Goal: Information Seeking & Learning: Learn about a topic

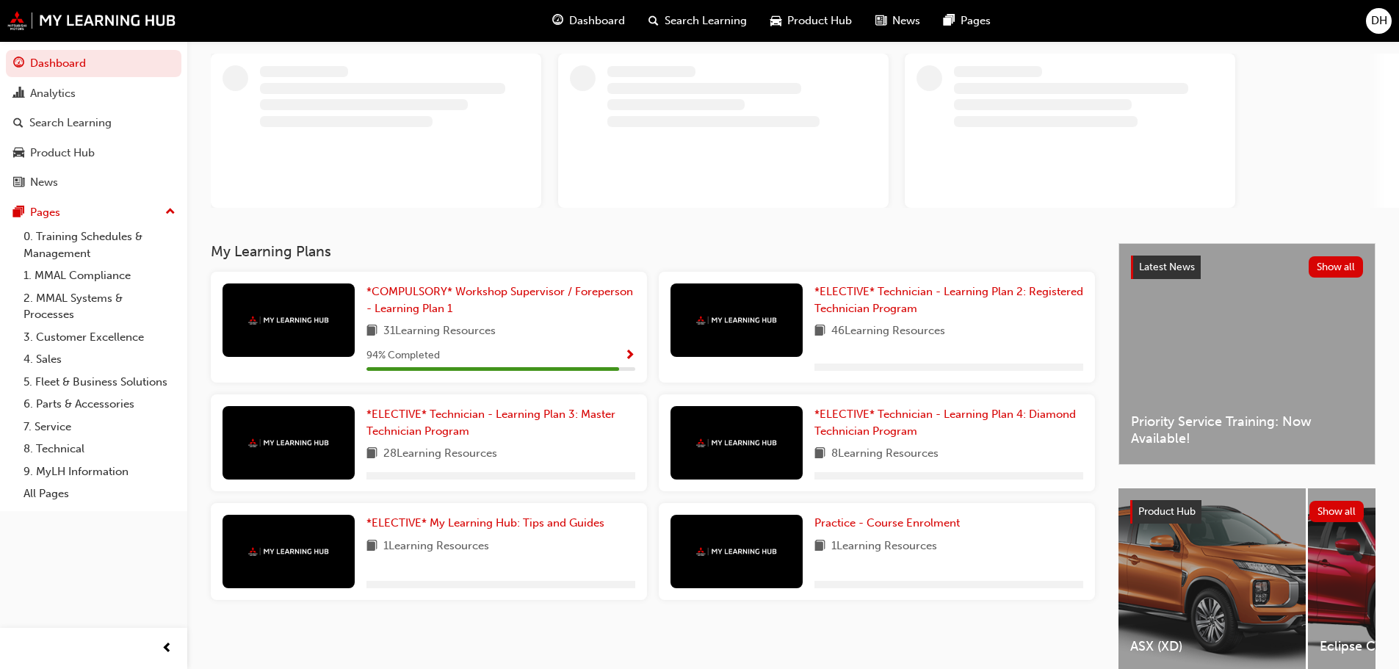
scroll to position [147, 0]
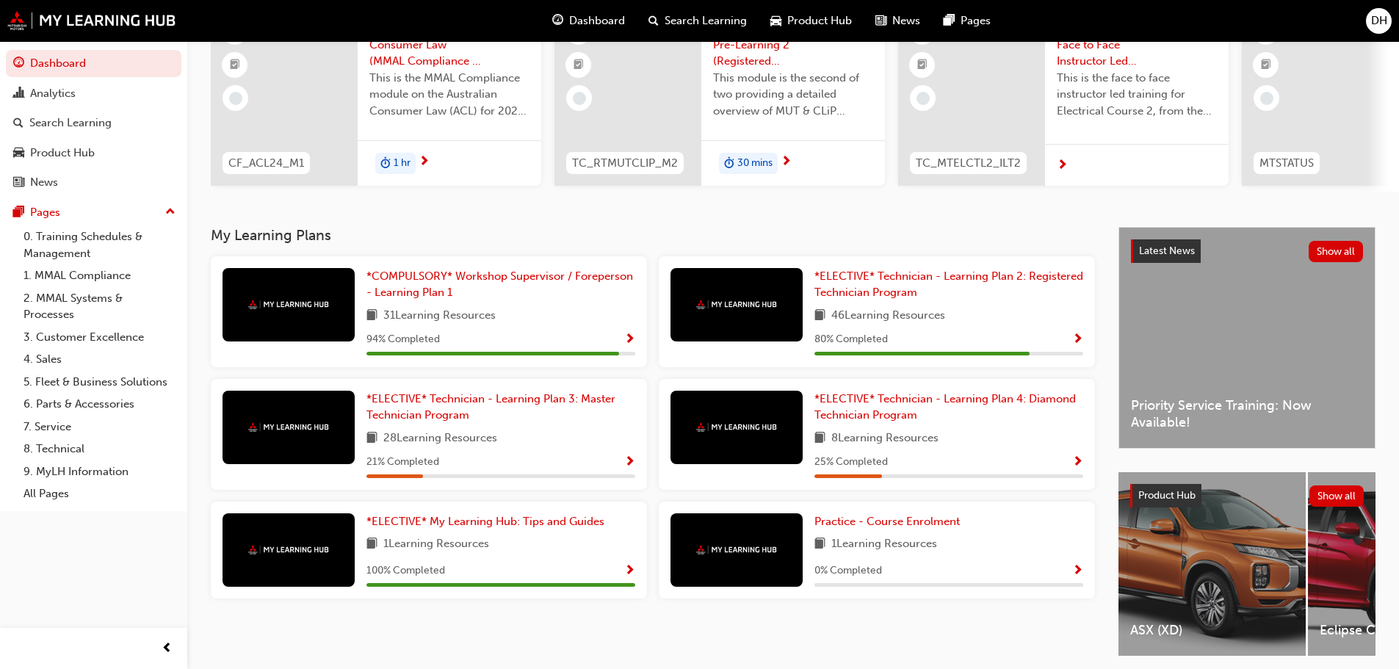
click at [463, 222] on div "DH Welcome back , [PERSON_NAME] Next up for me CF_ACL24_M1 The Australian Consu…" at bounding box center [793, 60] width 1212 height 333
click at [477, 287] on span "*COMPULSORY* Workshop Supervisor / Foreperson - Learning Plan 1" at bounding box center [500, 285] width 267 height 30
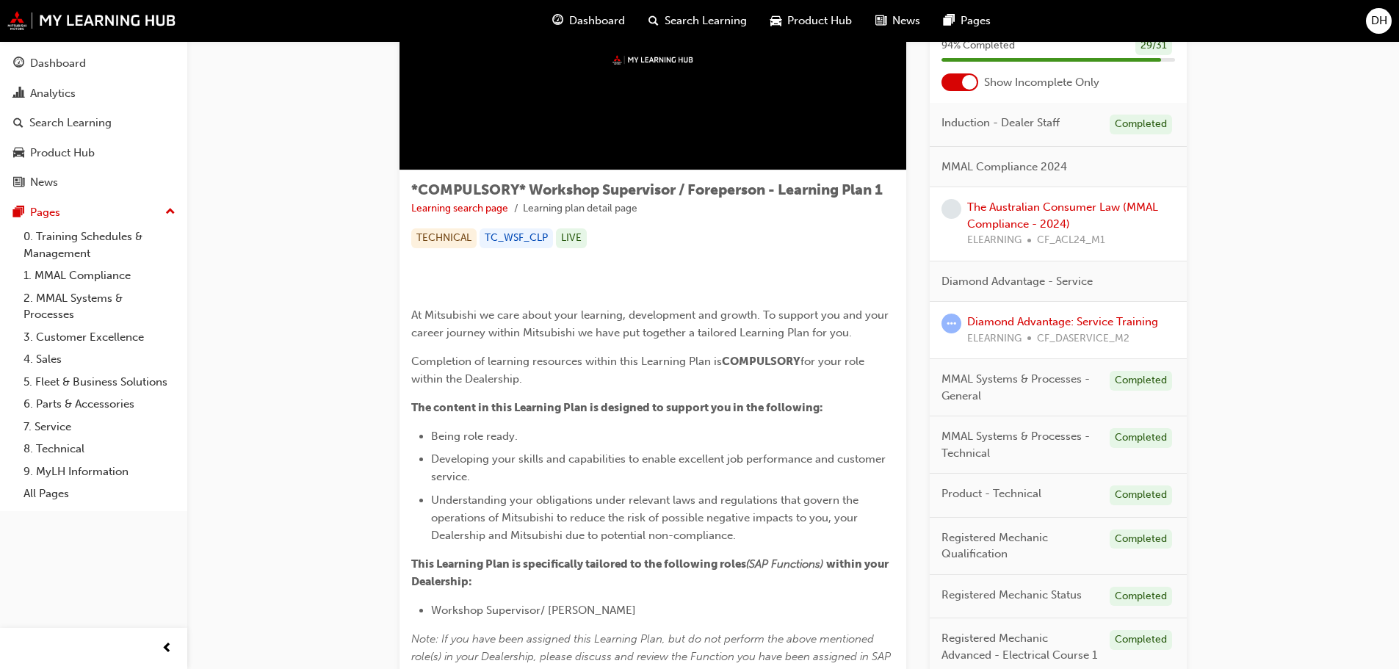
scroll to position [126, 0]
click at [1012, 231] on link "The Australian Consumer Law (MMAL Compliance - 2024)" at bounding box center [1062, 216] width 191 height 30
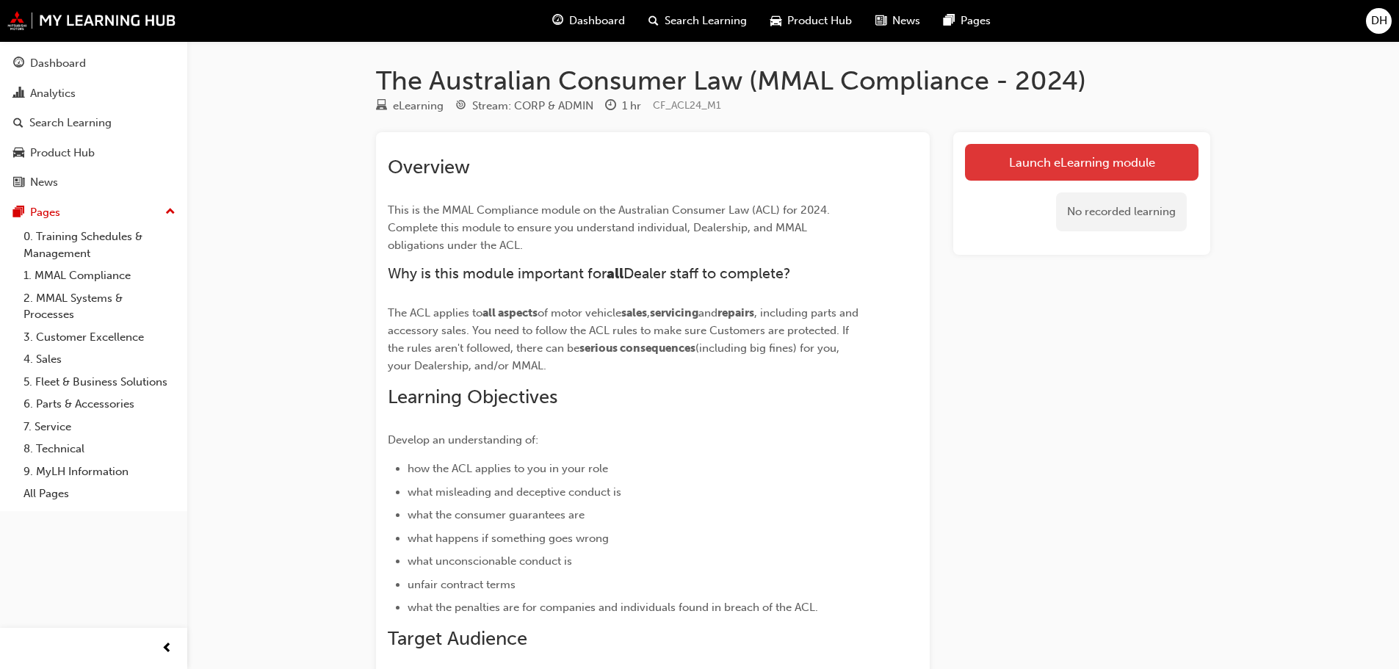
click at [1057, 159] on link "Launch eLearning module" at bounding box center [1082, 162] width 234 height 37
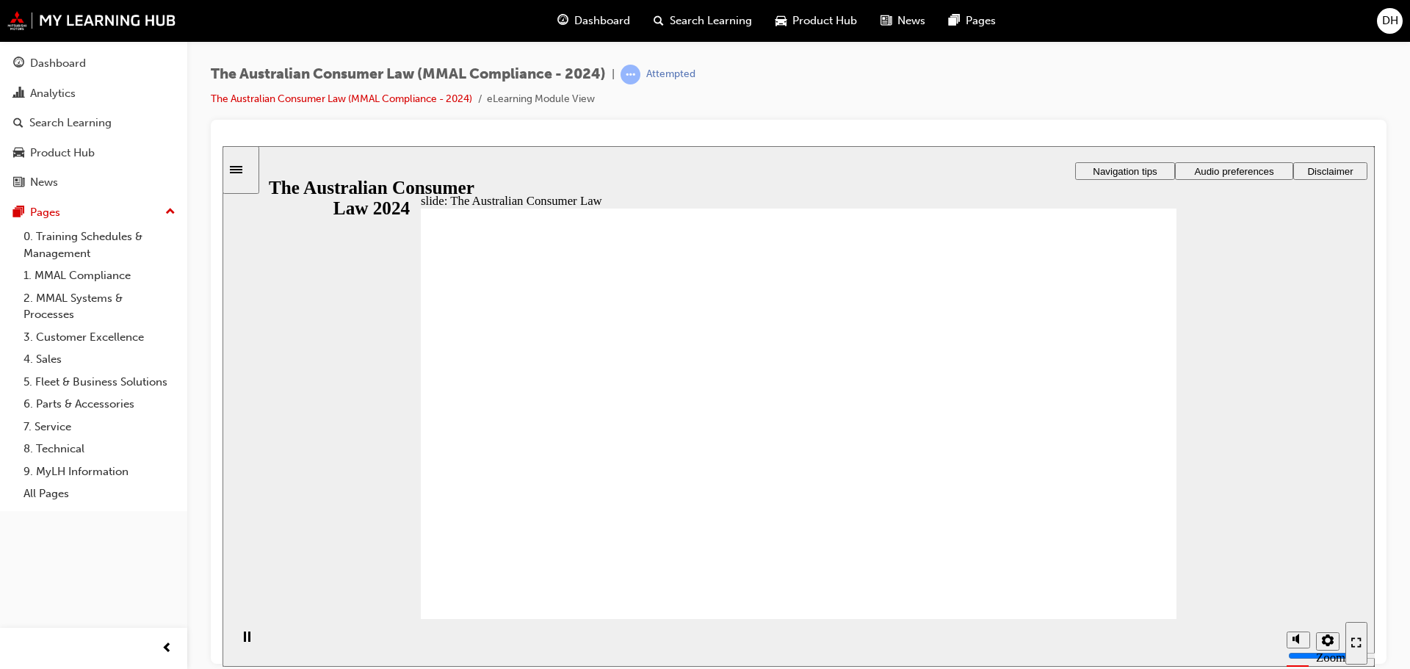
radio input "false"
radio input "true"
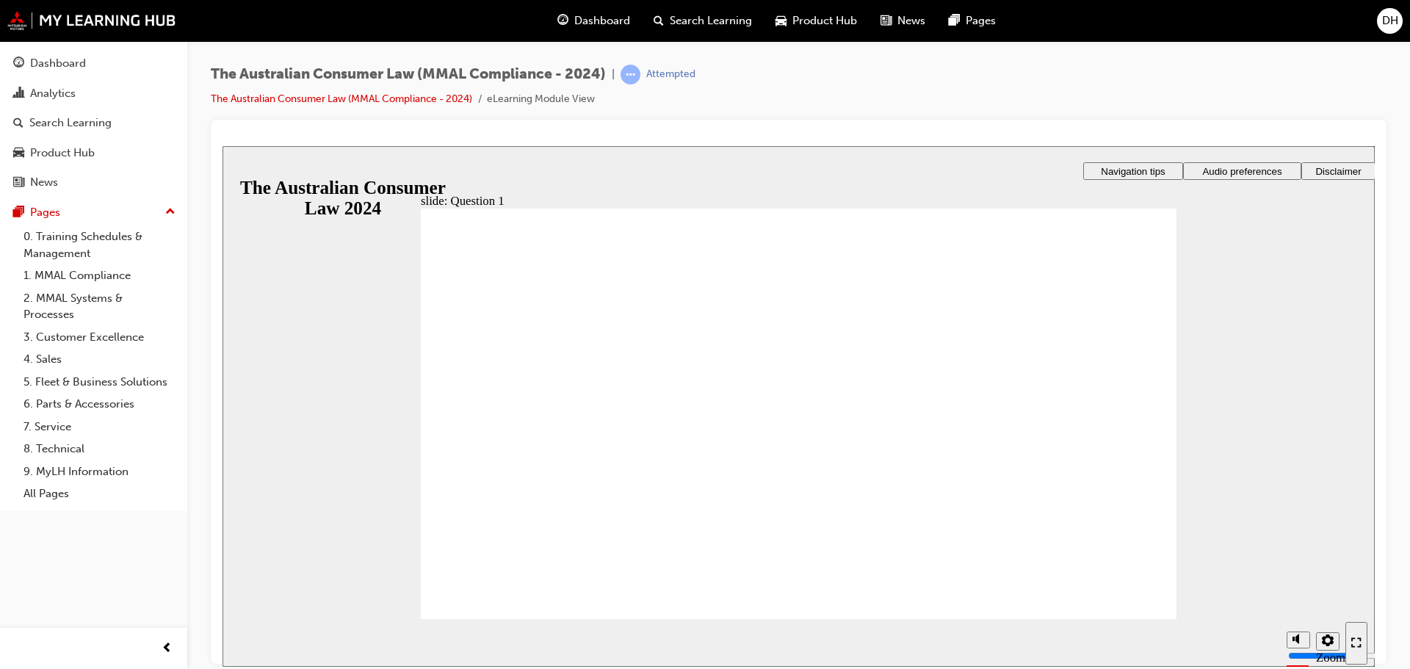
radio input "true"
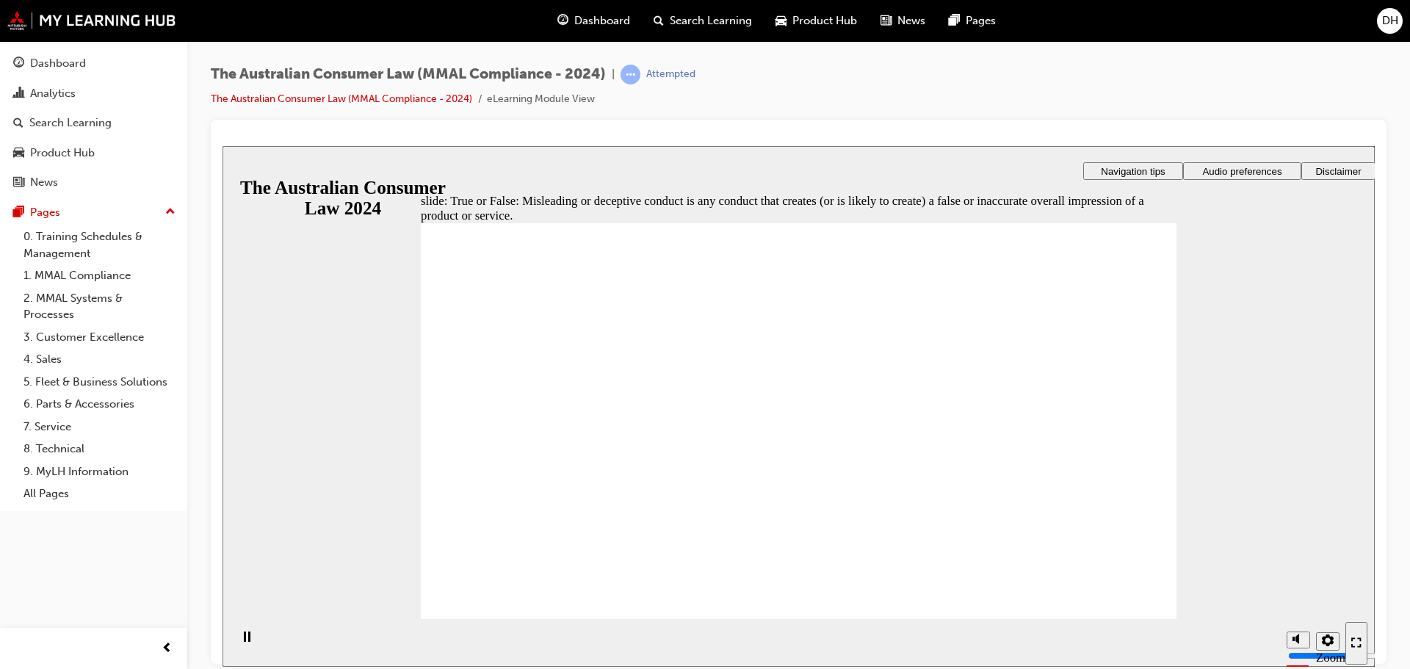
radio input "true"
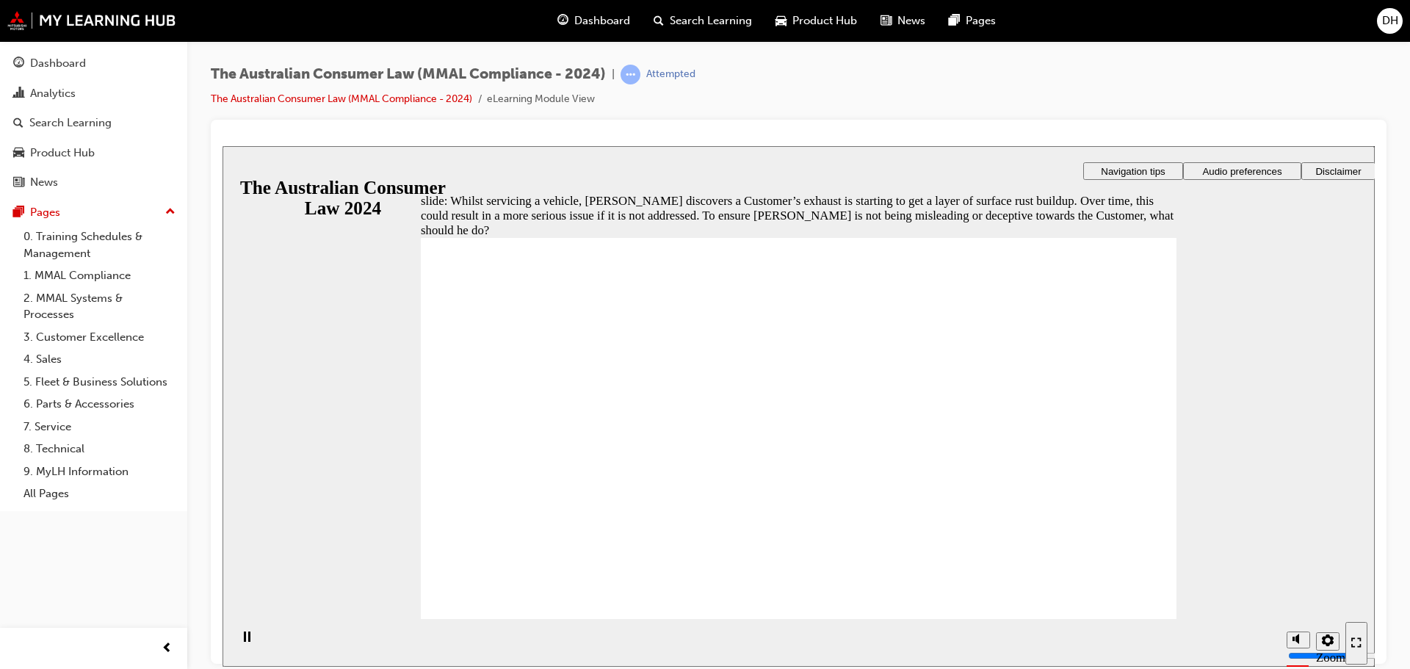
radio input "true"
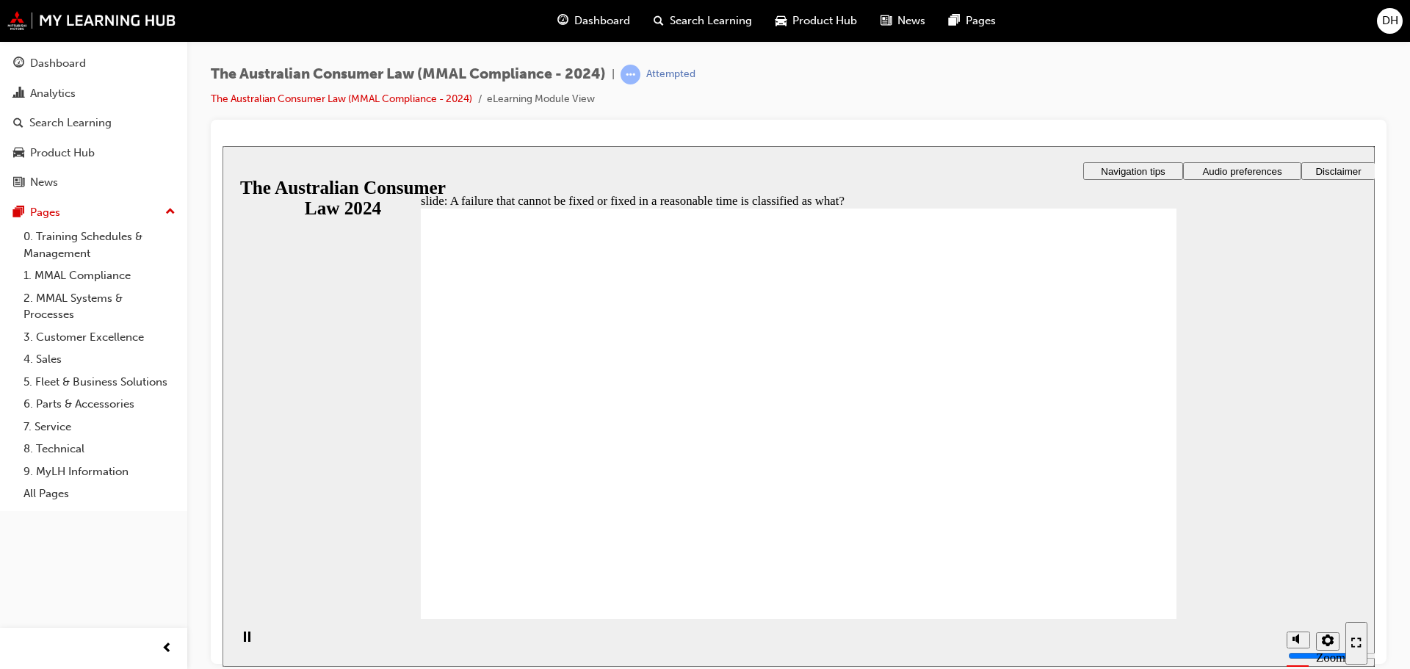
radio input "true"
checkbox input "true"
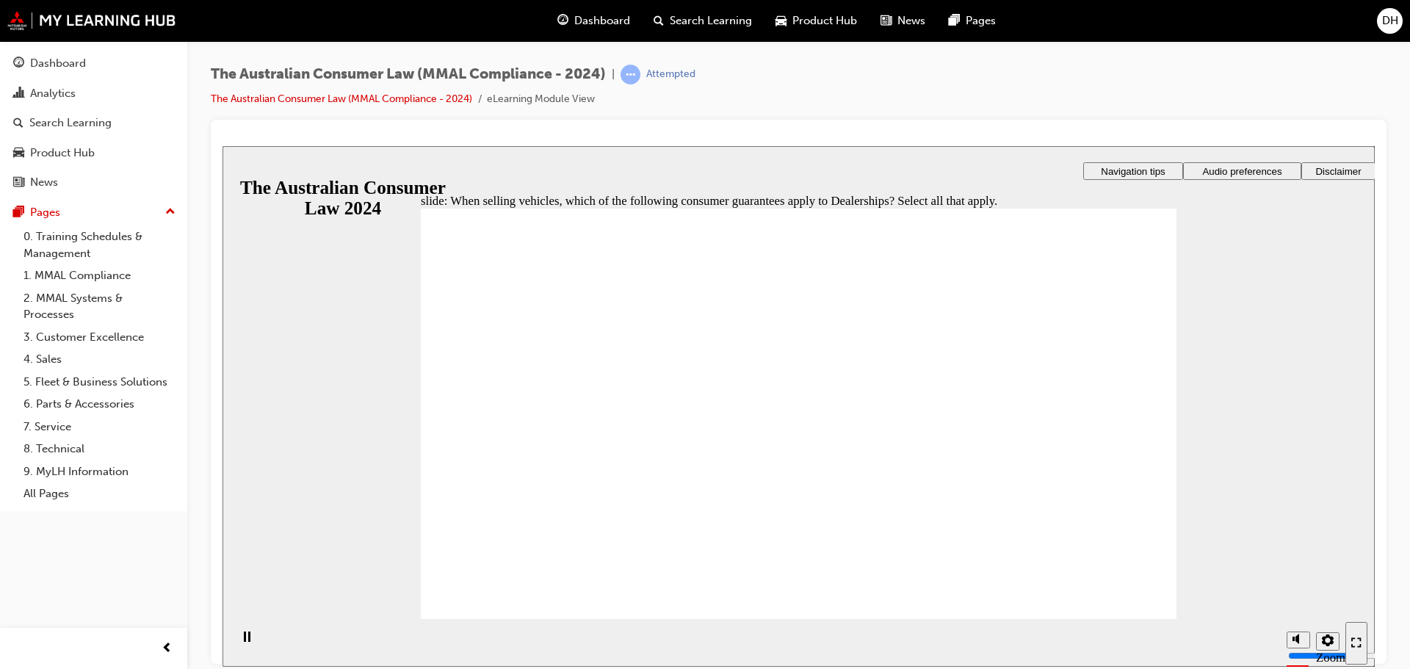
checkbox input "true"
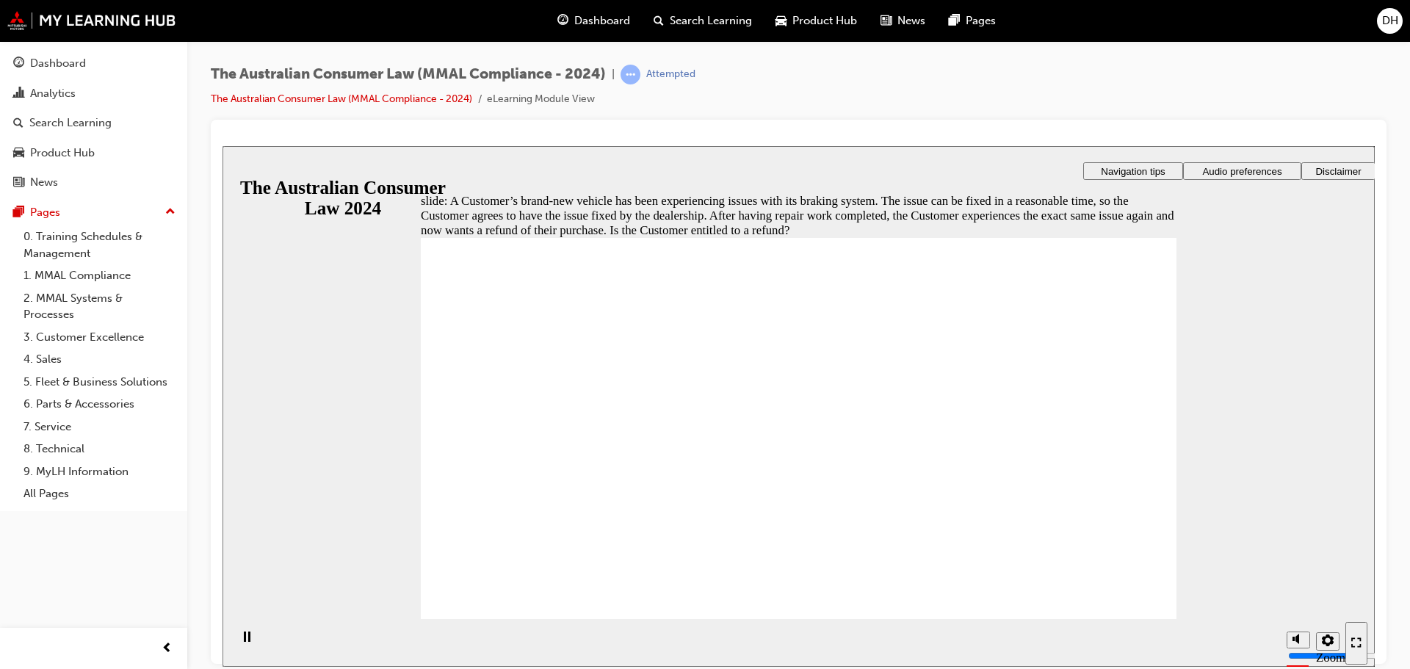
radio input "true"
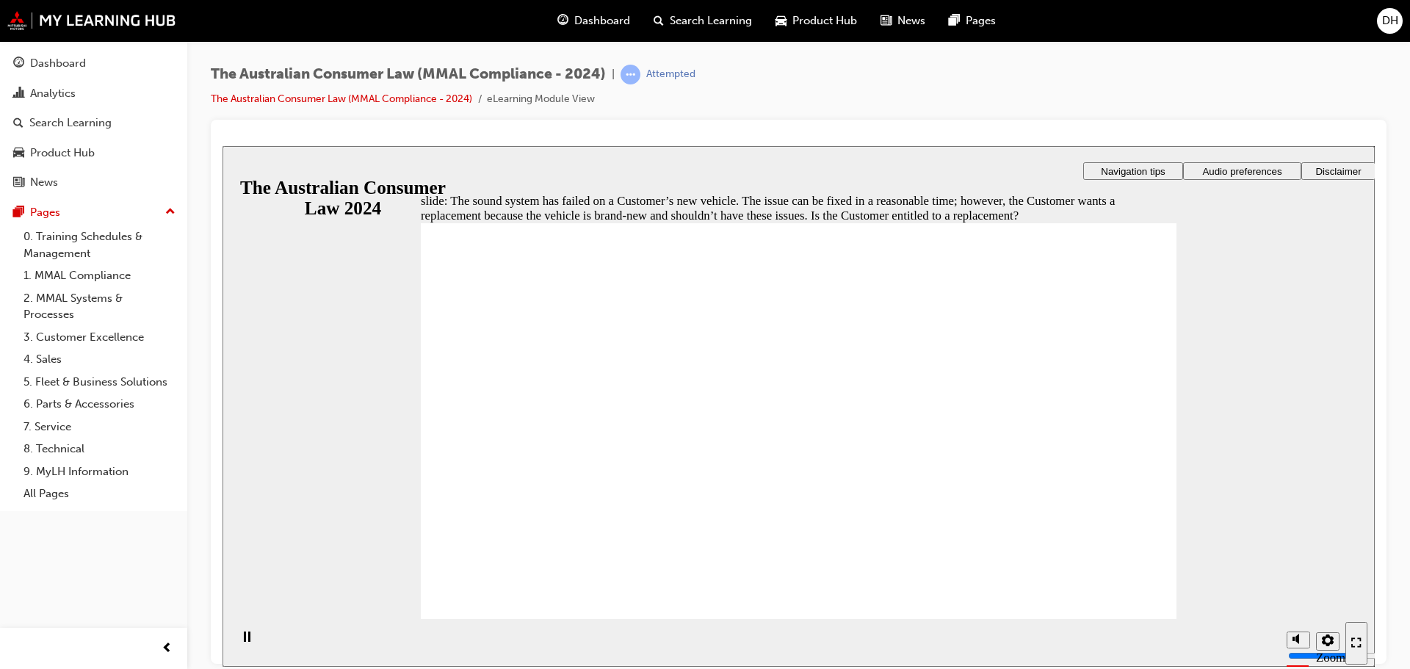
radio input "true"
checkbox input "true"
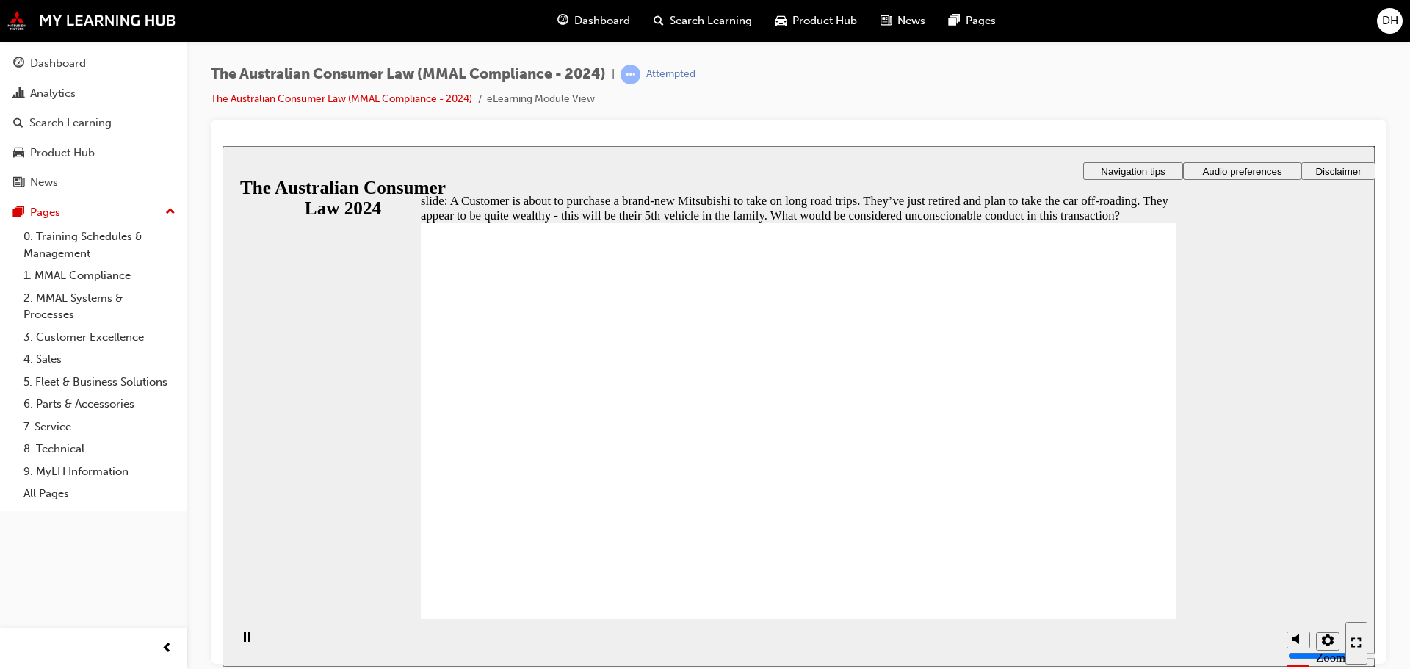
radio input "true"
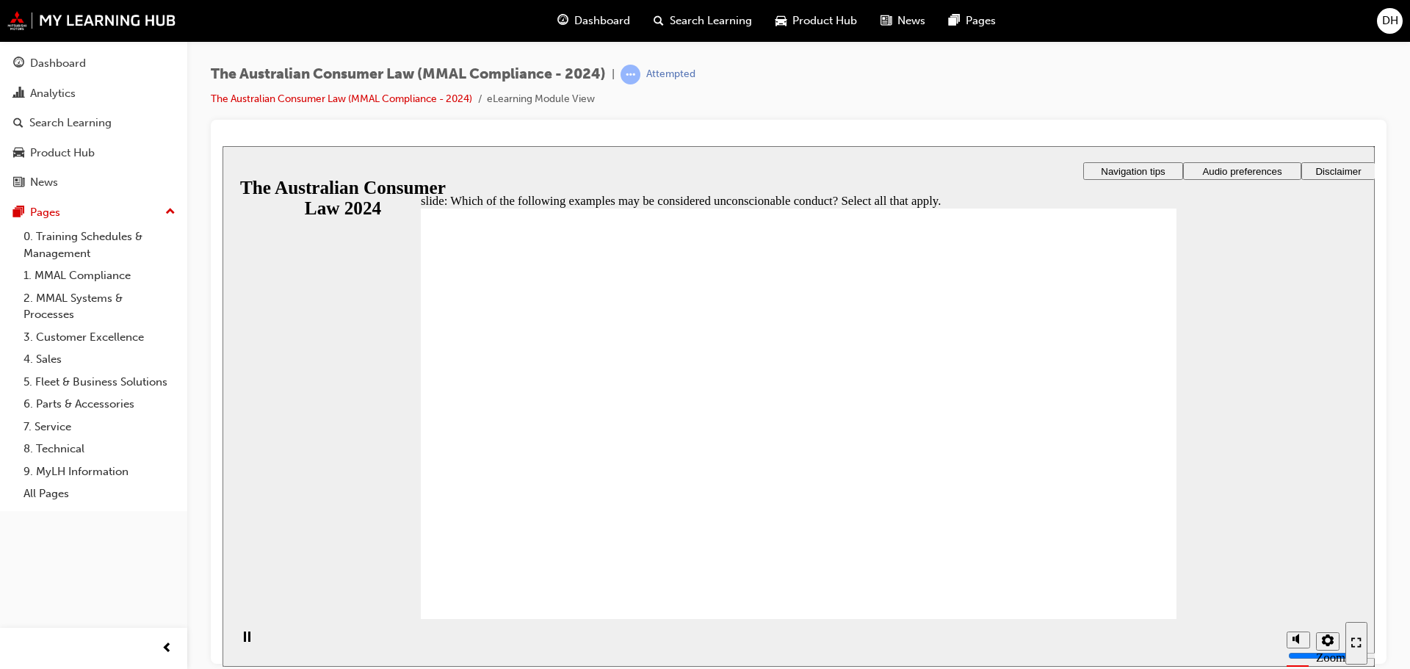
checkbox input "true"
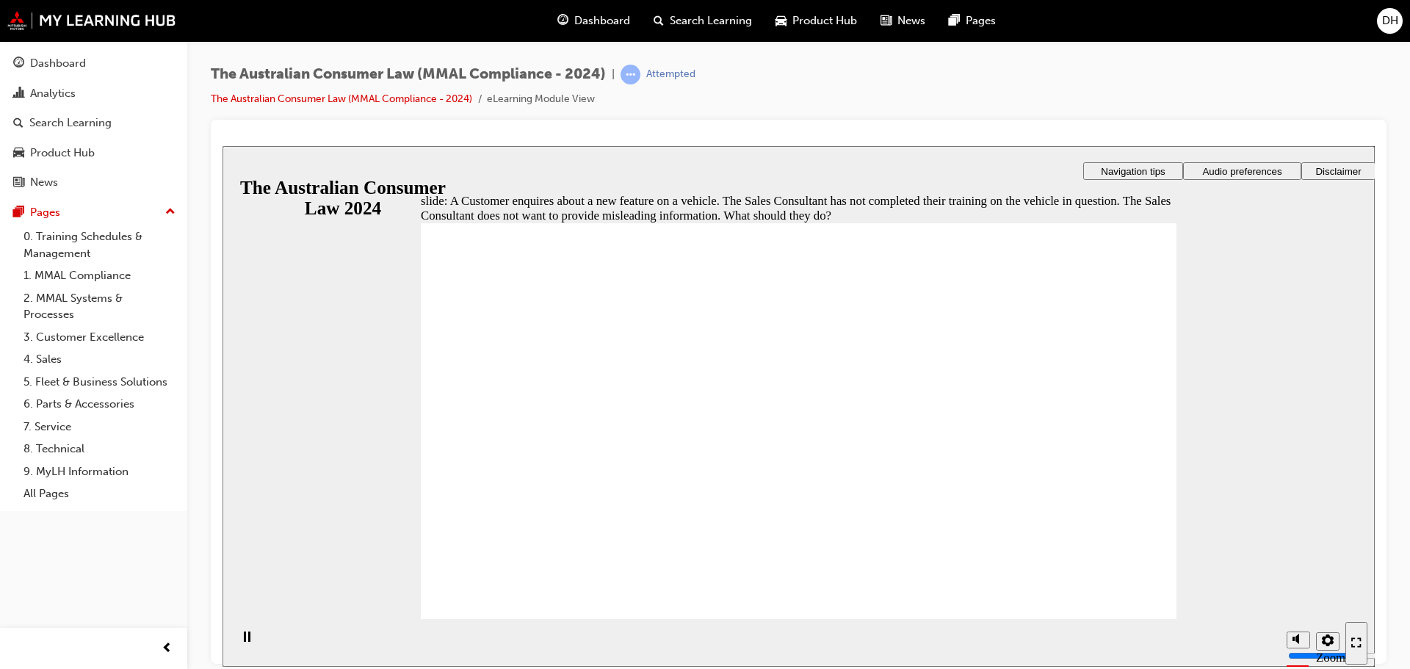
radio input "true"
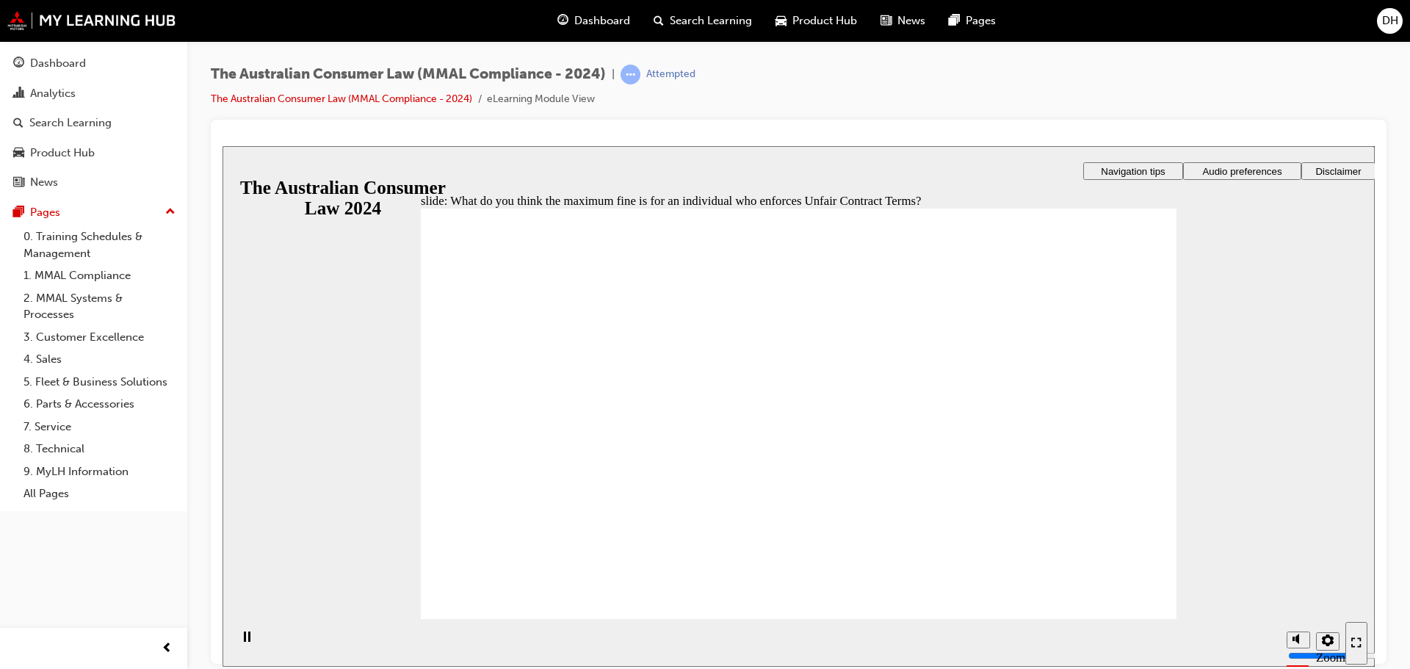
radio input "true"
checkbox input "true"
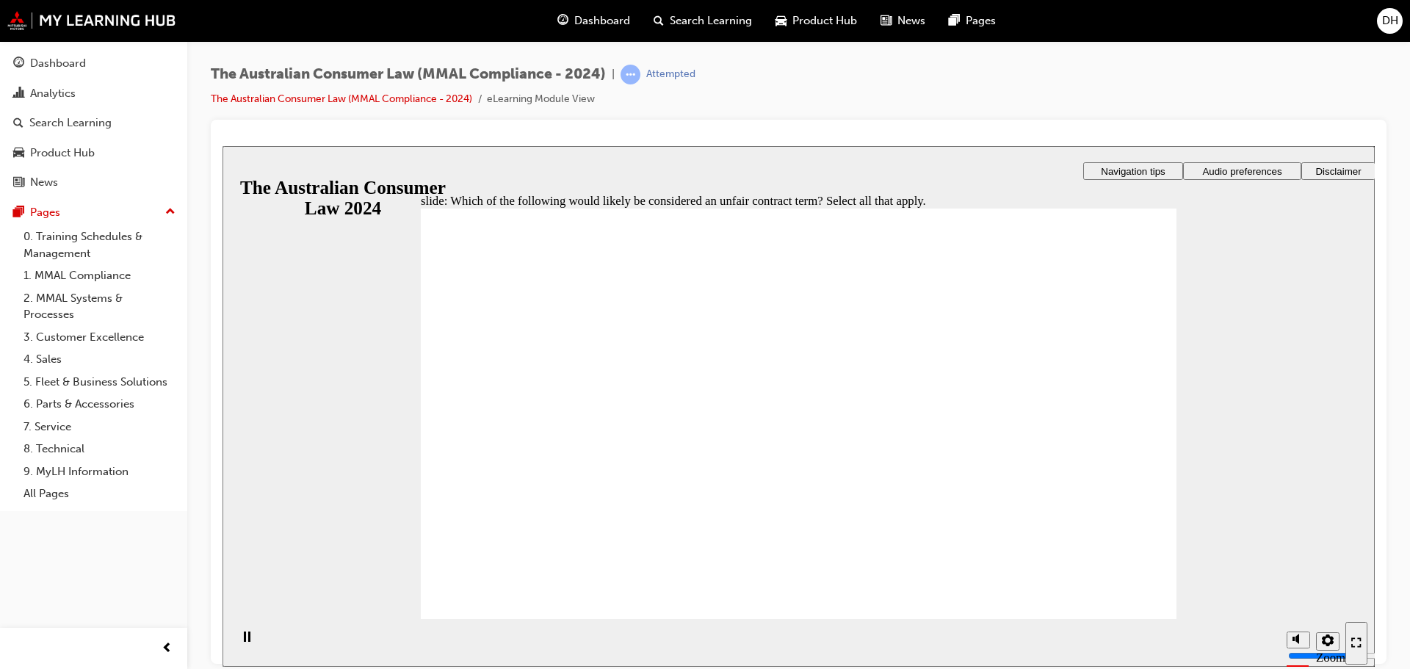
checkbox input "true"
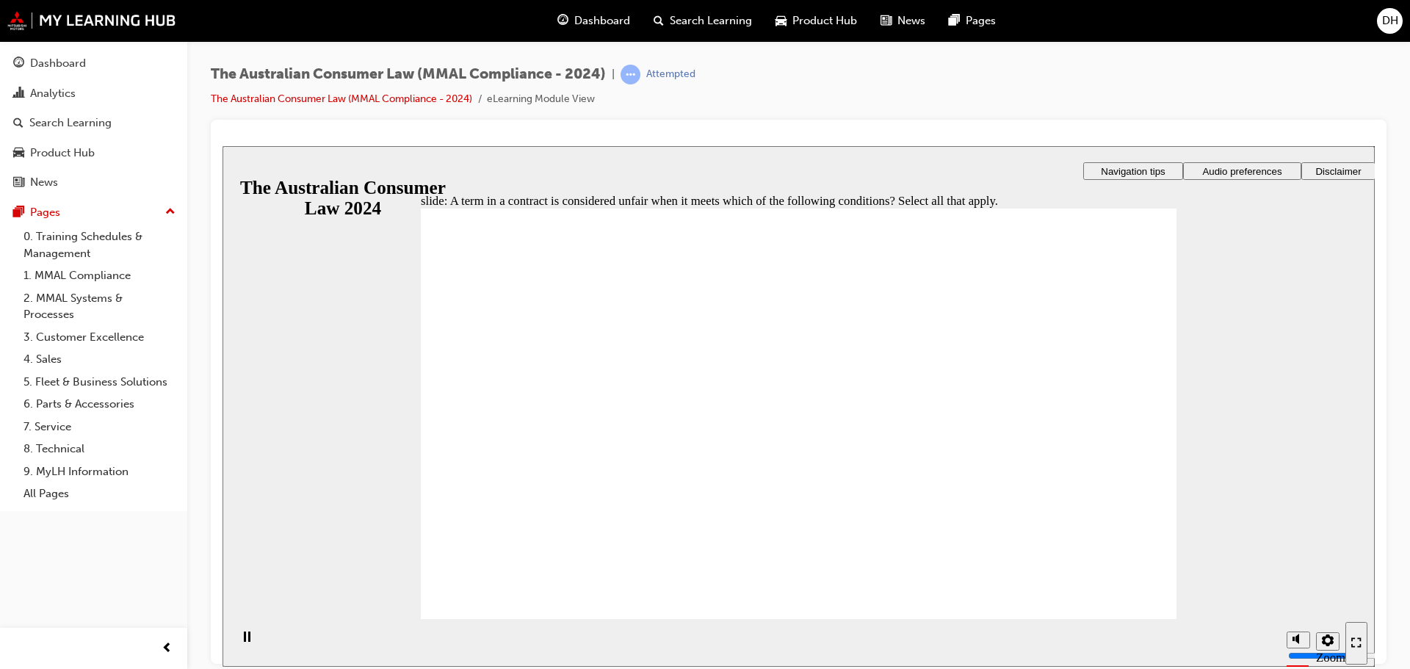
checkbox input "true"
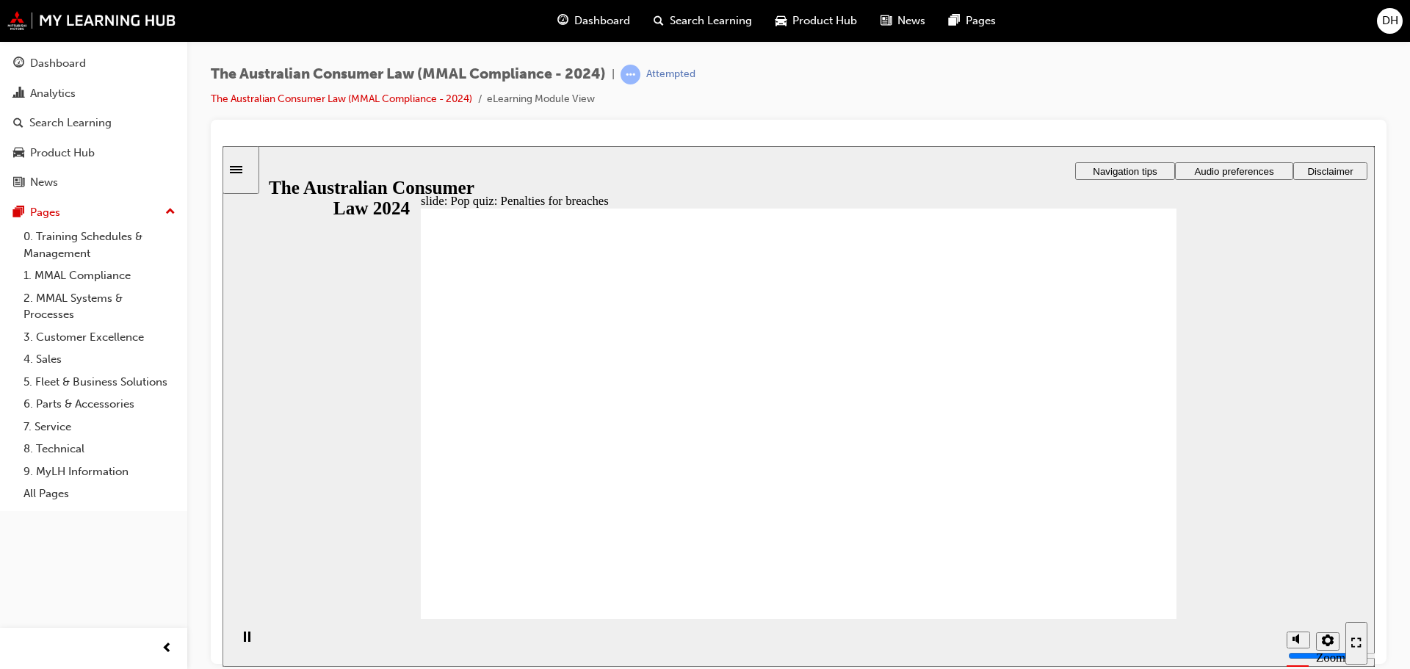
radio input "true"
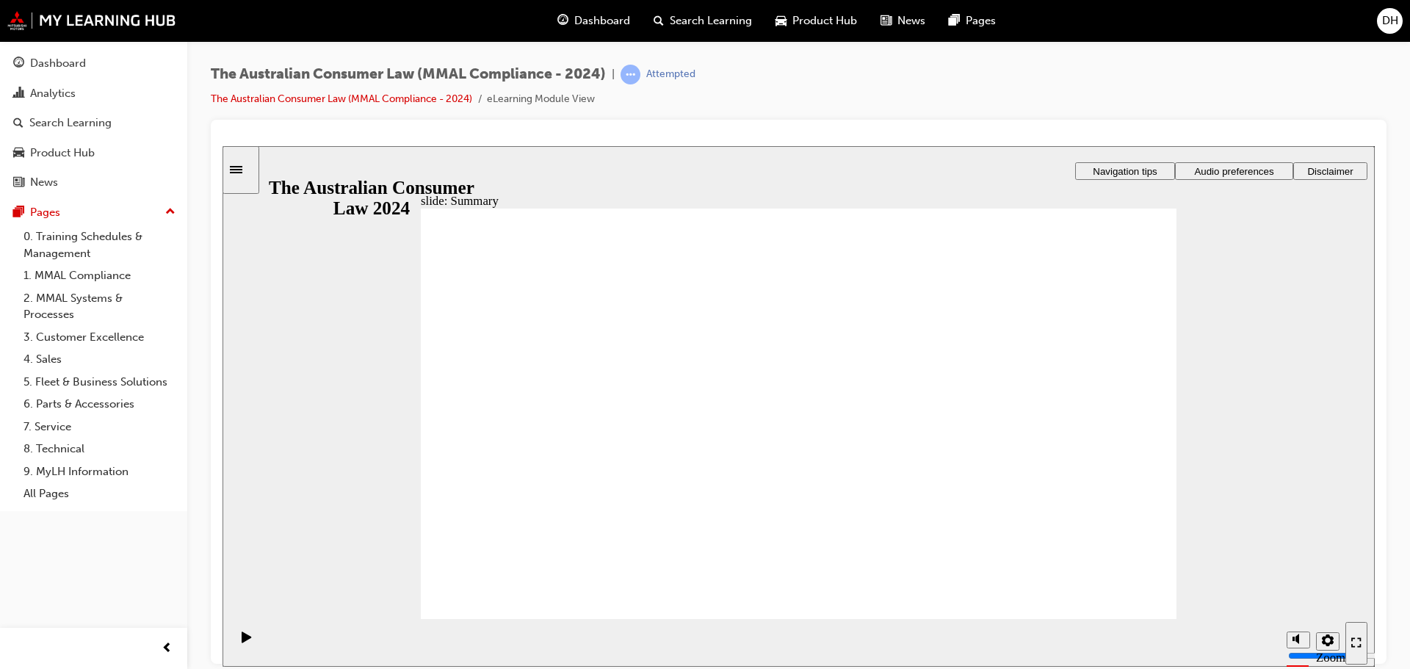
drag, startPoint x: 818, startPoint y: 339, endPoint x: 657, endPoint y: 471, distance: 208.3
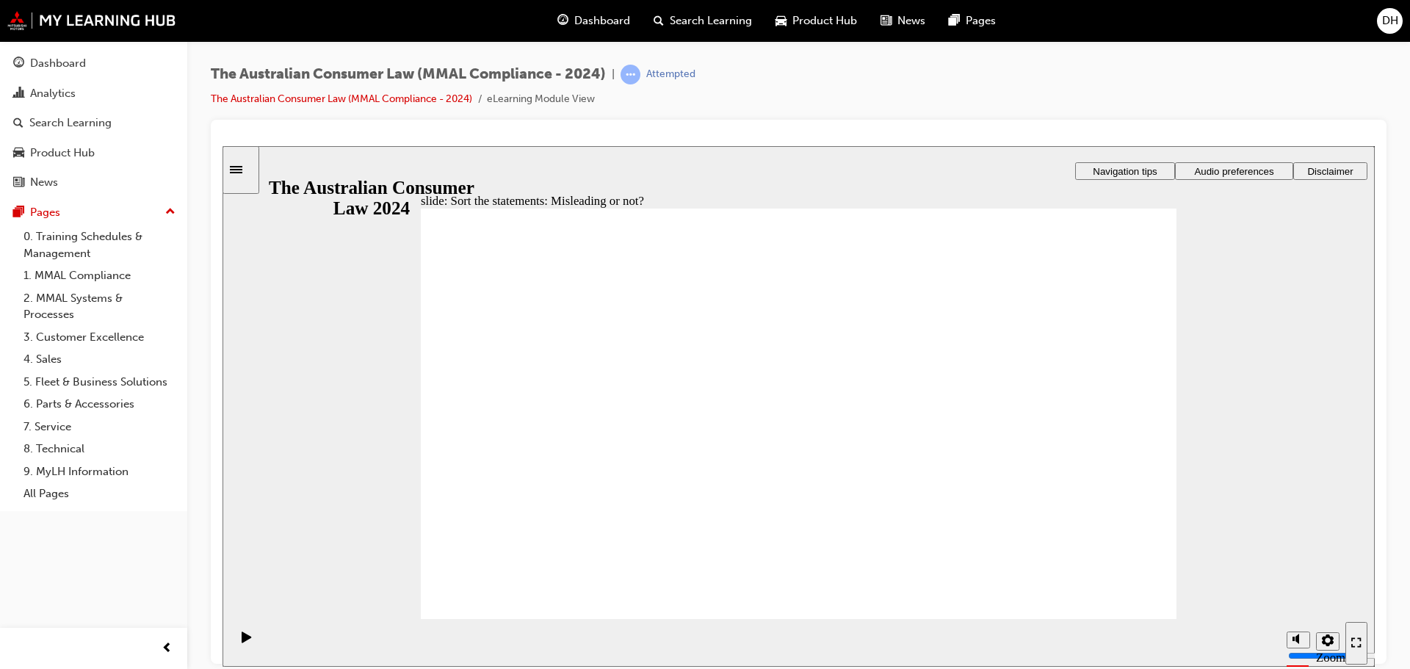
drag, startPoint x: 807, startPoint y: 373, endPoint x: 647, endPoint y: 502, distance: 205.3
drag, startPoint x: 811, startPoint y: 331, endPoint x: 649, endPoint y: 458, distance: 206.2
drag, startPoint x: 801, startPoint y: 342, endPoint x: 935, endPoint y: 473, distance: 187.0
drag, startPoint x: 823, startPoint y: 333, endPoint x: 666, endPoint y: 462, distance: 203.1
drag, startPoint x: 826, startPoint y: 330, endPoint x: 668, endPoint y: 457, distance: 202.7
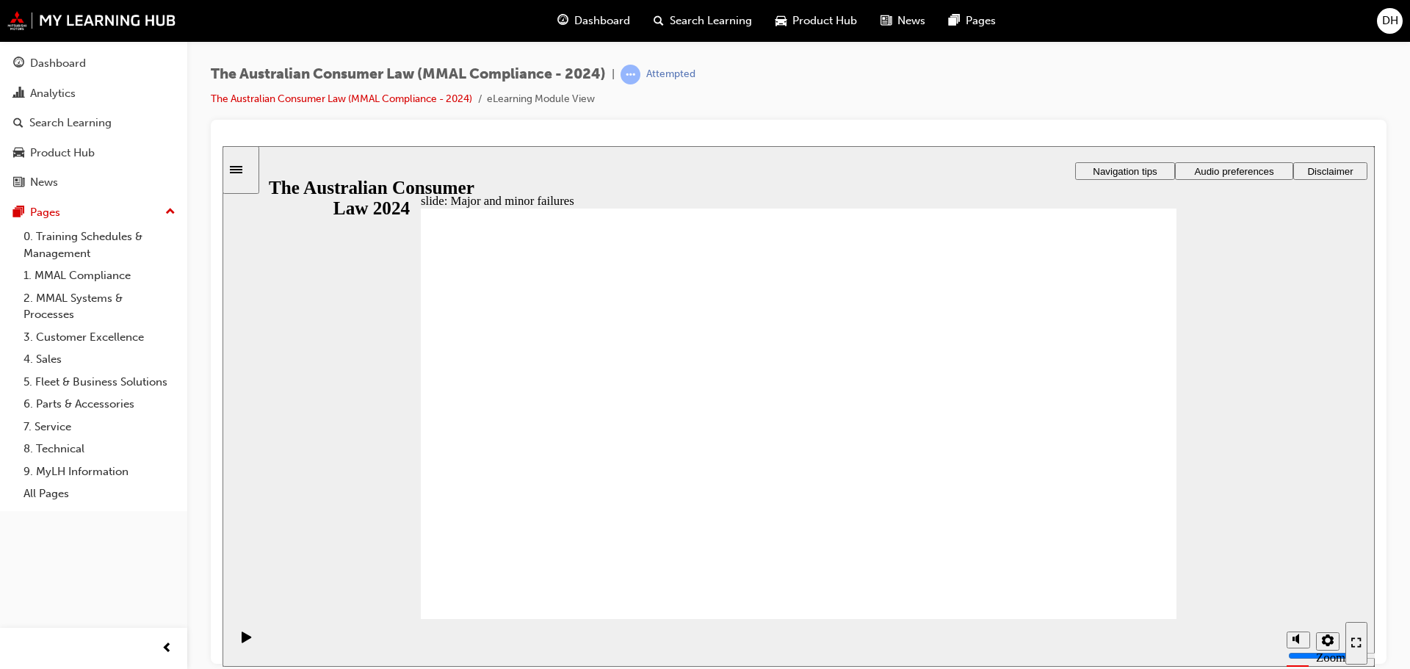
drag, startPoint x: 816, startPoint y: 325, endPoint x: 1042, endPoint y: 470, distance: 268.6
drag, startPoint x: 823, startPoint y: 315, endPoint x: 624, endPoint y: 462, distance: 248.0
drag, startPoint x: 796, startPoint y: 324, endPoint x: 1026, endPoint y: 469, distance: 272.0
drag, startPoint x: 827, startPoint y: 317, endPoint x: 633, endPoint y: 461, distance: 242.0
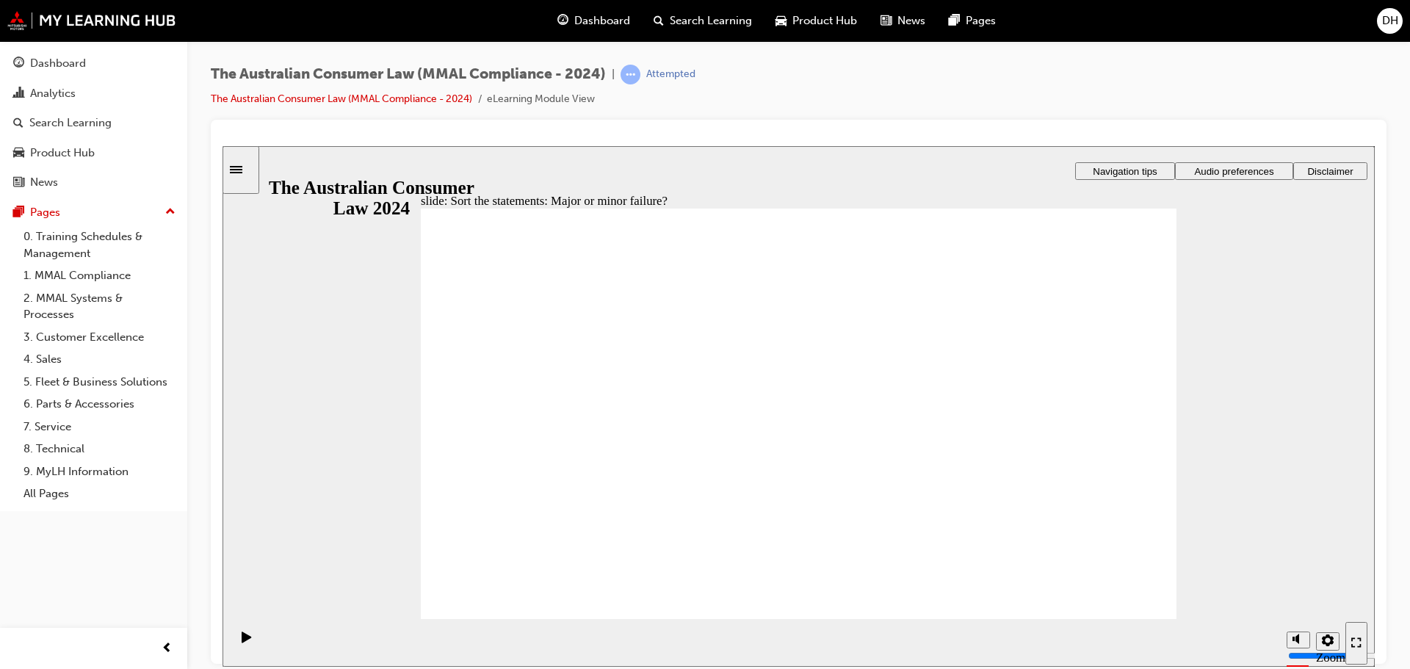
drag, startPoint x: 805, startPoint y: 324, endPoint x: 620, endPoint y: 464, distance: 232.3
drag, startPoint x: 801, startPoint y: 303, endPoint x: 1037, endPoint y: 446, distance: 276.1
drag, startPoint x: 1038, startPoint y: 451, endPoint x: 615, endPoint y: 453, distance: 423.1
drag, startPoint x: 809, startPoint y: 313, endPoint x: 605, endPoint y: 462, distance: 252.3
